Goal: Information Seeking & Learning: Learn about a topic

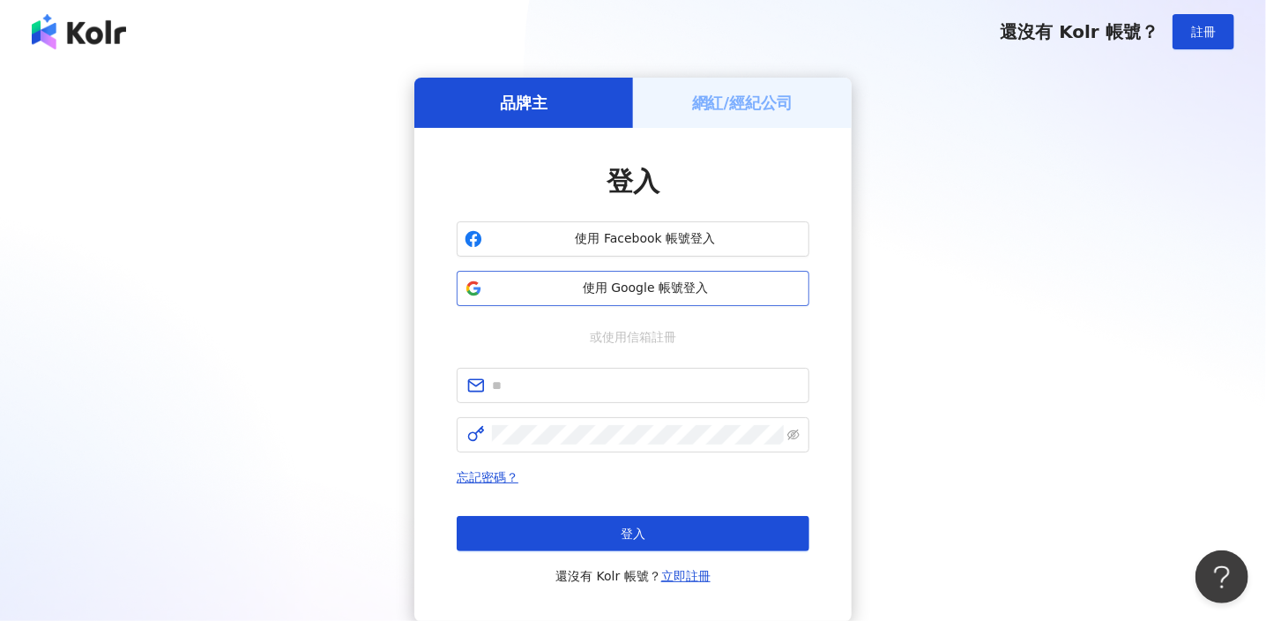
click at [567, 294] on span "使用 Google 帳號登入" at bounding box center [645, 288] width 312 height 18
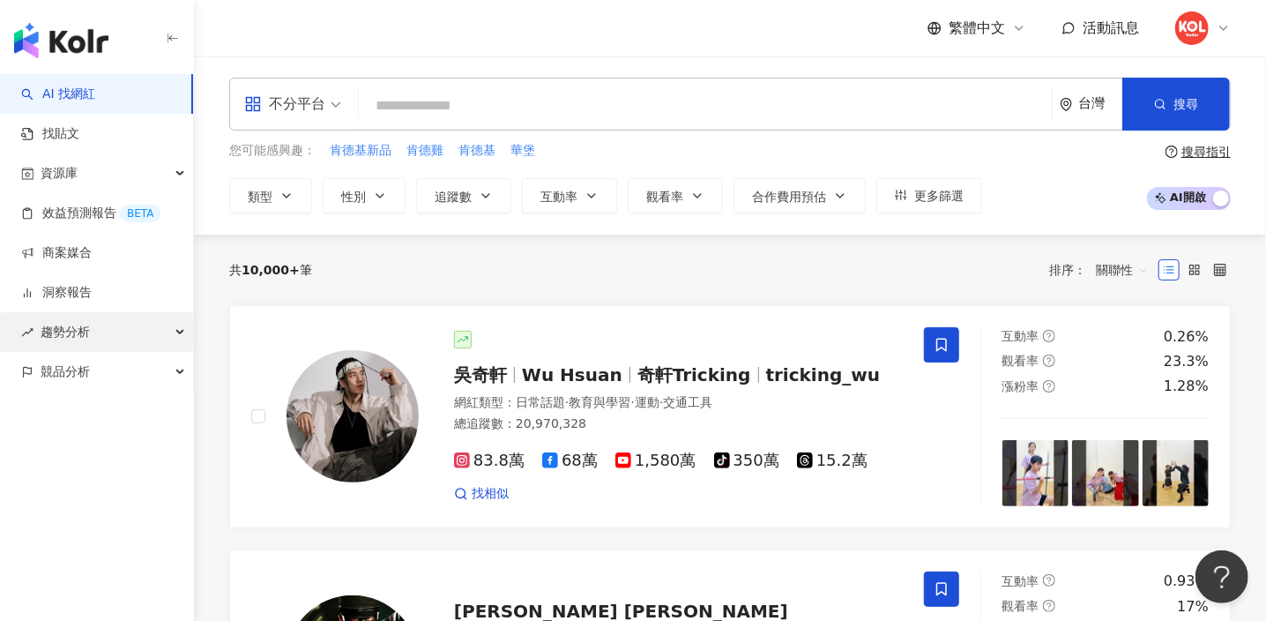
click at [85, 334] on span "趨勢分析" at bounding box center [65, 332] width 49 height 40
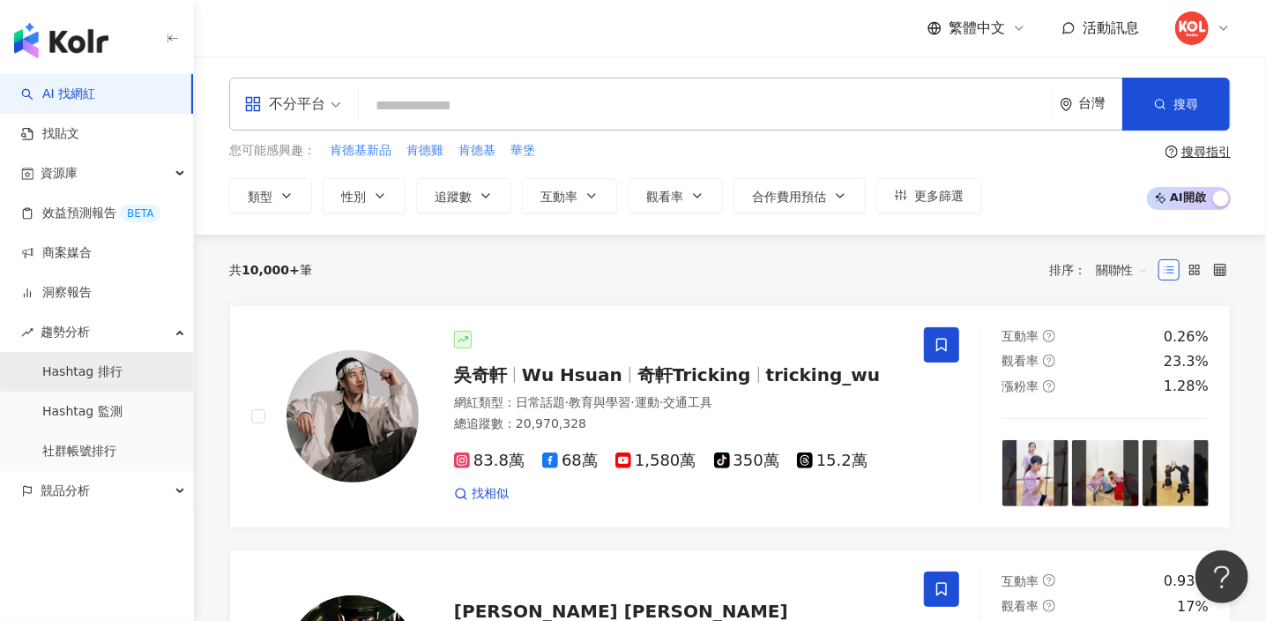
click at [112, 379] on link "Hashtag 排行" at bounding box center [82, 372] width 80 height 18
